Goal: Task Accomplishment & Management: Manage account settings

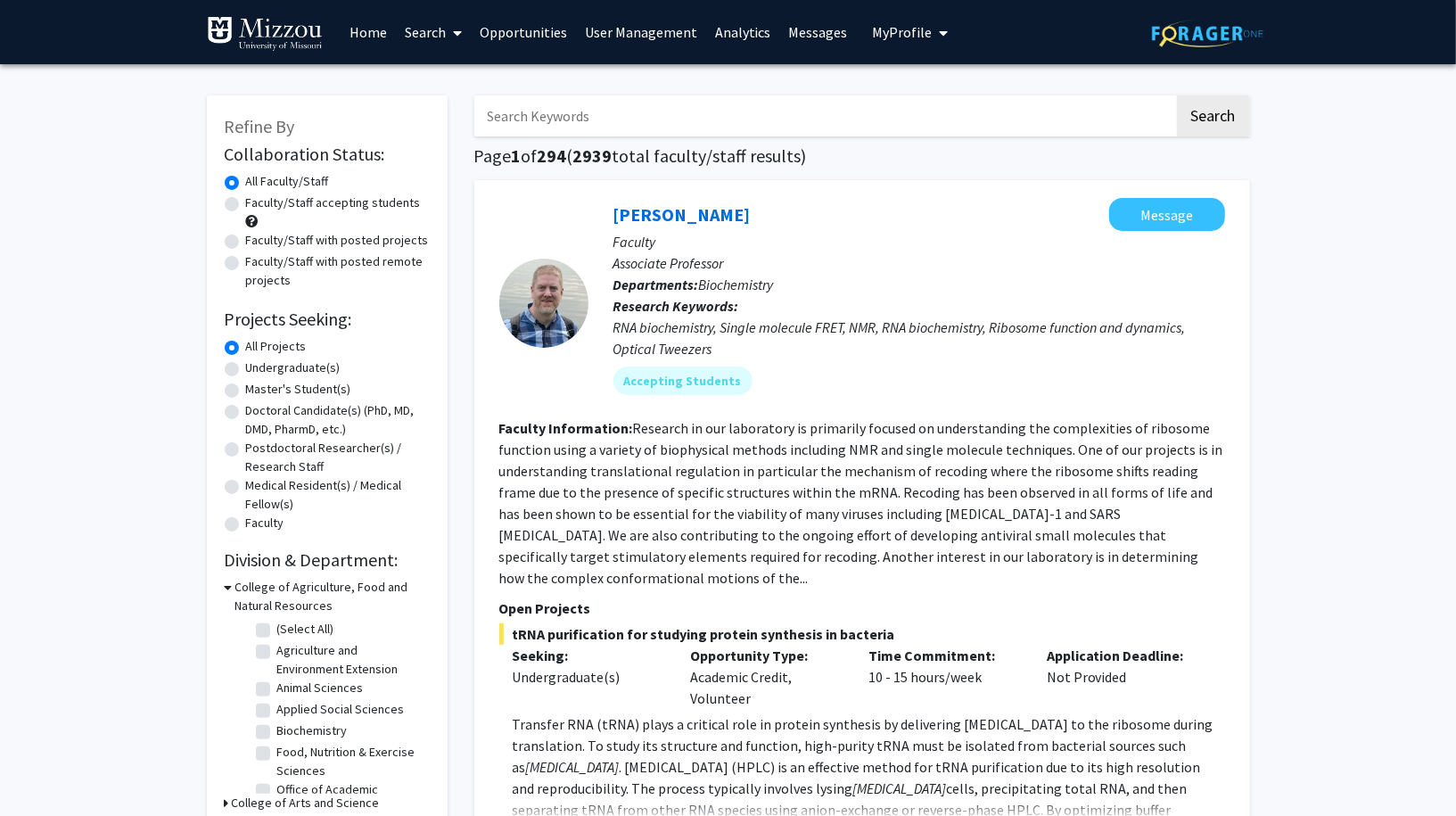
click at [933, 38] on span "My profile dropdown to access profile and logout" at bounding box center [940, 32] width 16 height 62
click at [898, 161] on link "Log Out" at bounding box center [965, 158] width 160 height 21
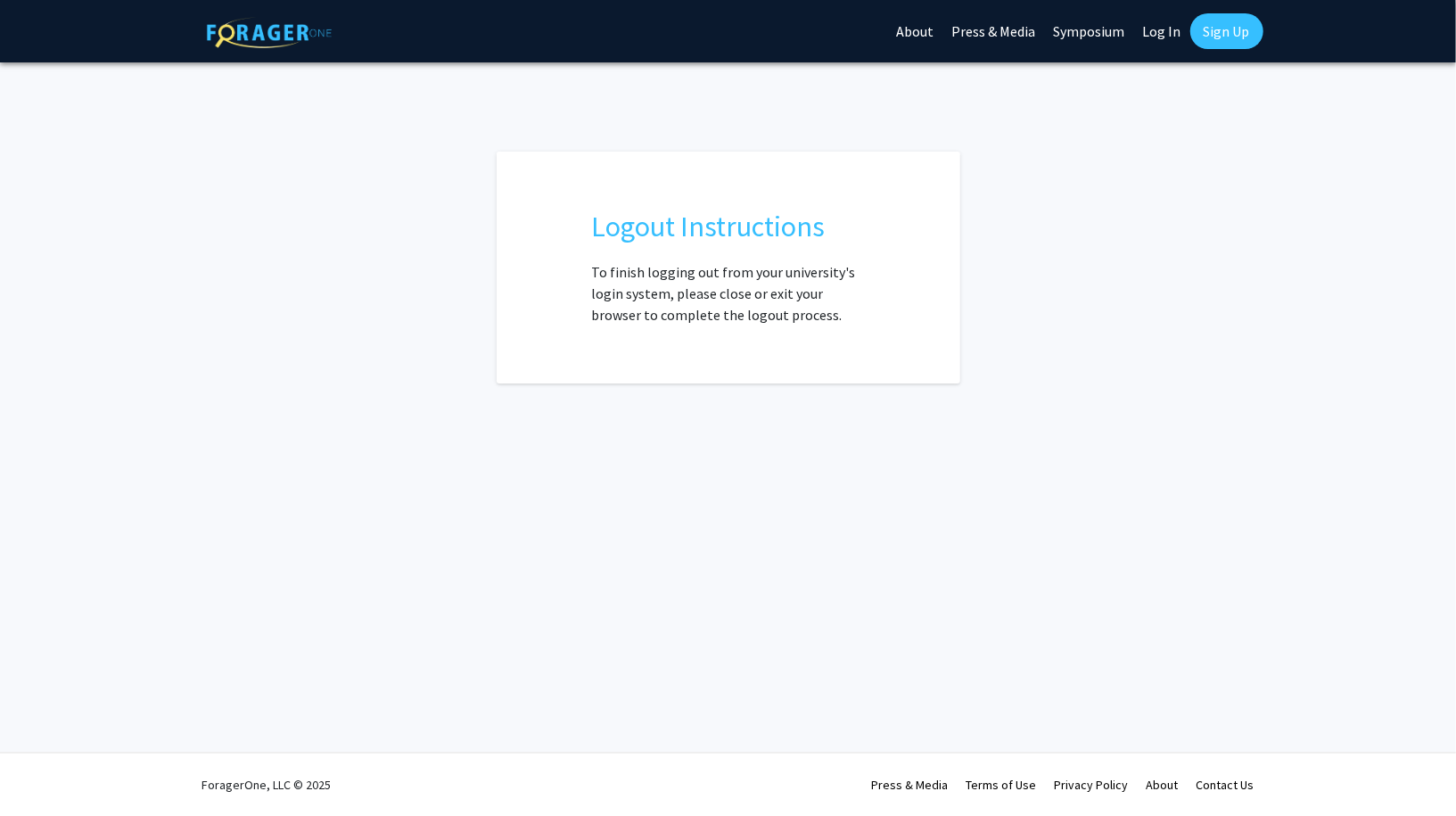
click at [1146, 40] on link "Log In" at bounding box center [1162, 31] width 57 height 62
select select
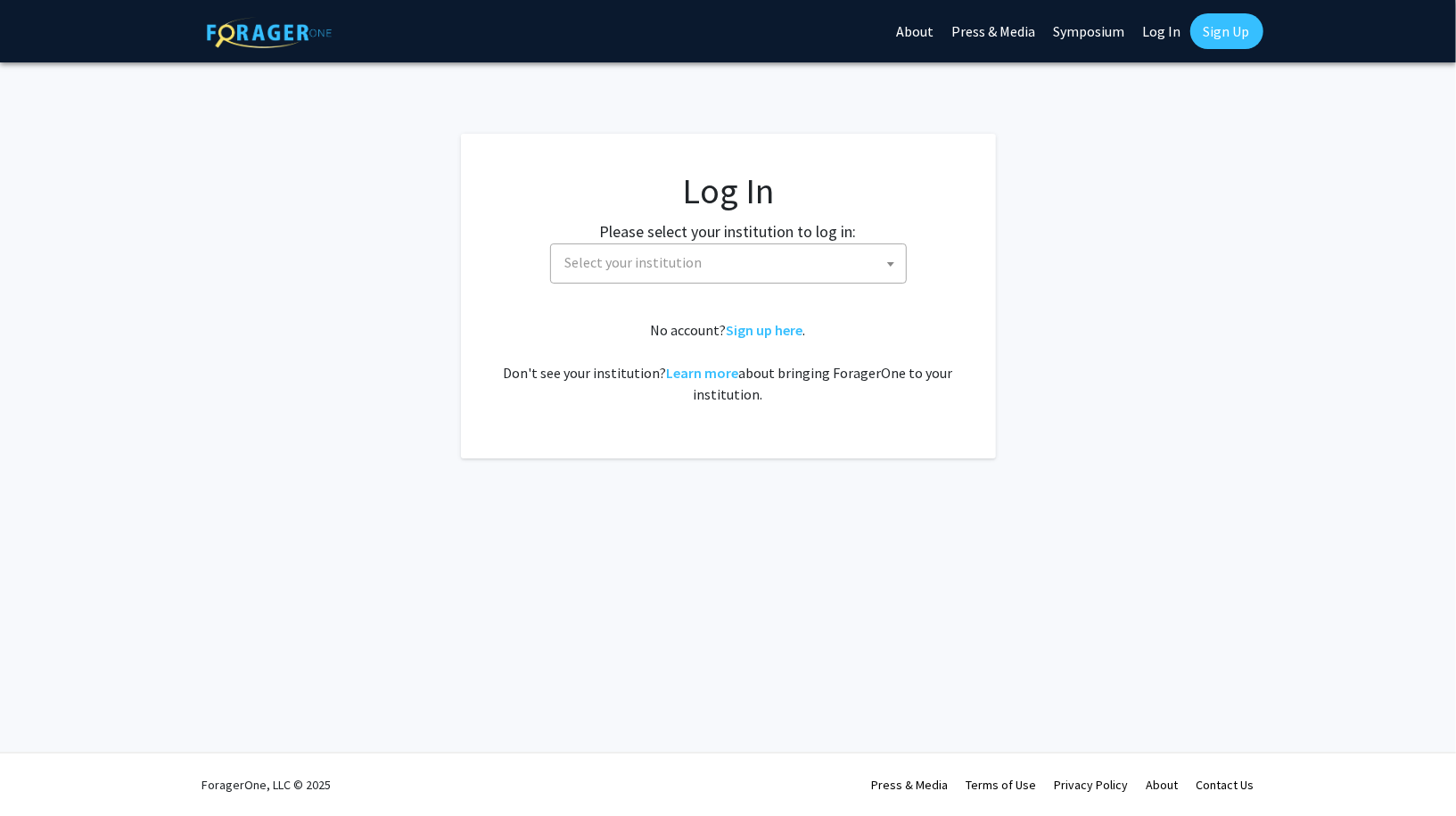
click at [778, 253] on span "Select your institution" at bounding box center [732, 261] width 348 height 36
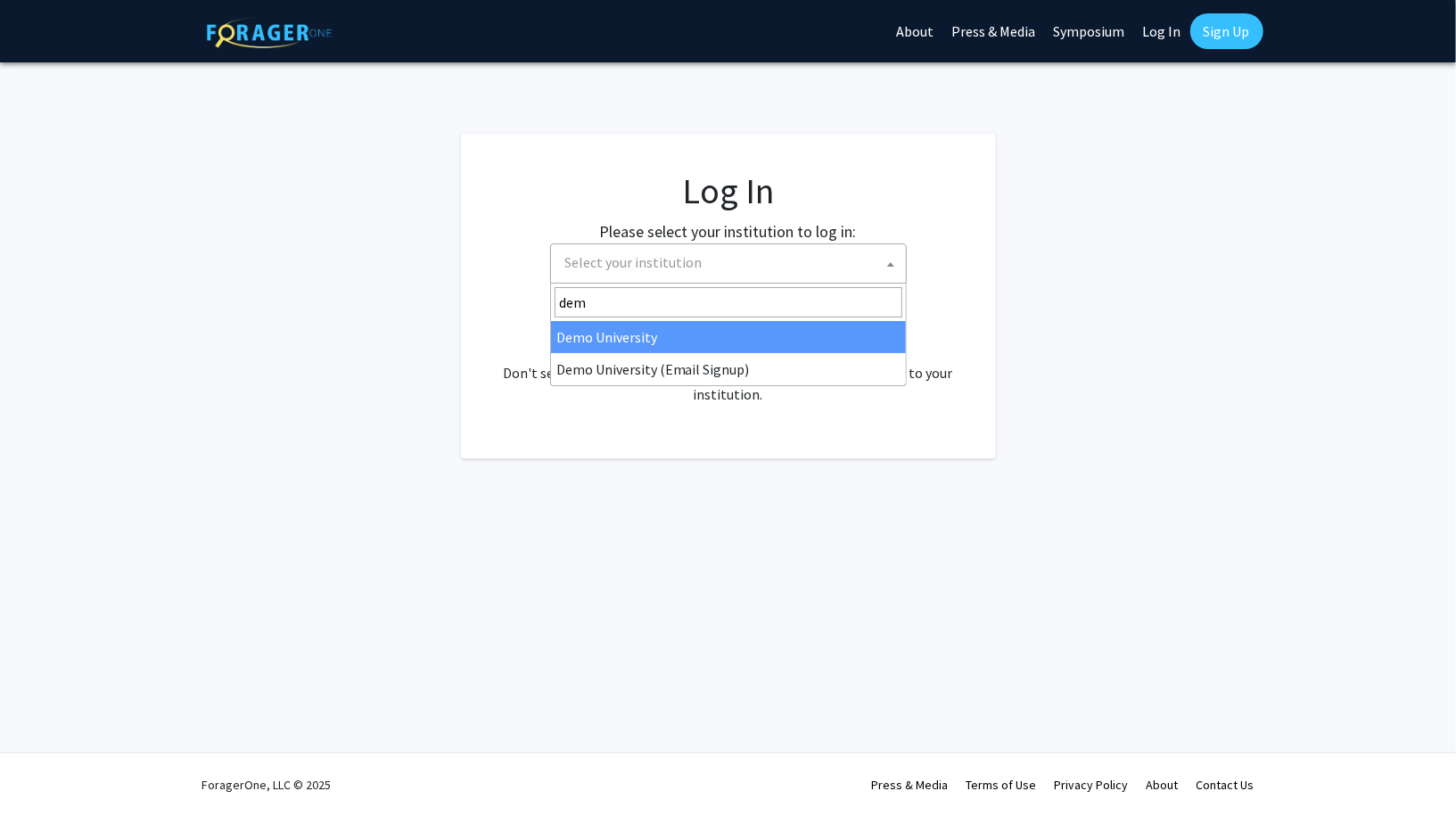
type input "demo"
select select "8"
